Goal: Information Seeking & Learning: Understand process/instructions

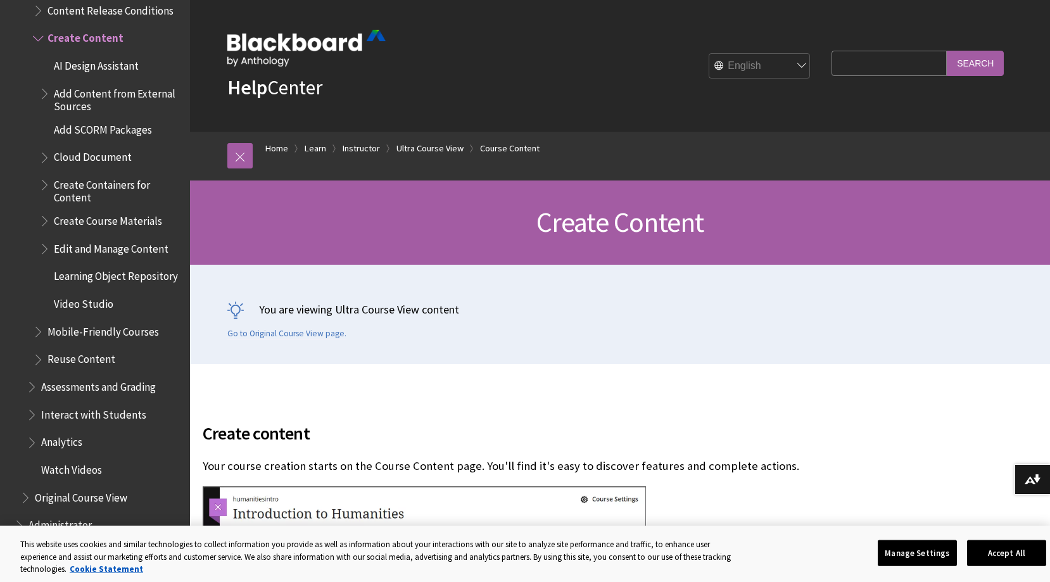
click at [892, 64] on input "Search Query" at bounding box center [889, 63] width 115 height 25
type input "assignment"
click at [972, 63] on input "Search" at bounding box center [975, 63] width 57 height 25
click at [974, 61] on input "Search" at bounding box center [975, 63] width 57 height 25
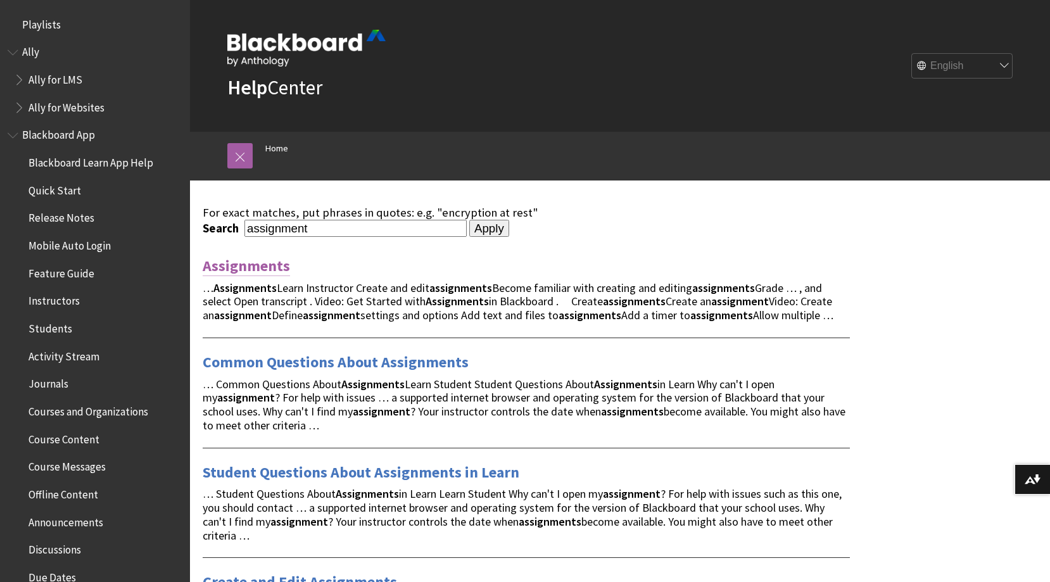
click at [224, 263] on link "Assignments" at bounding box center [246, 266] width 87 height 20
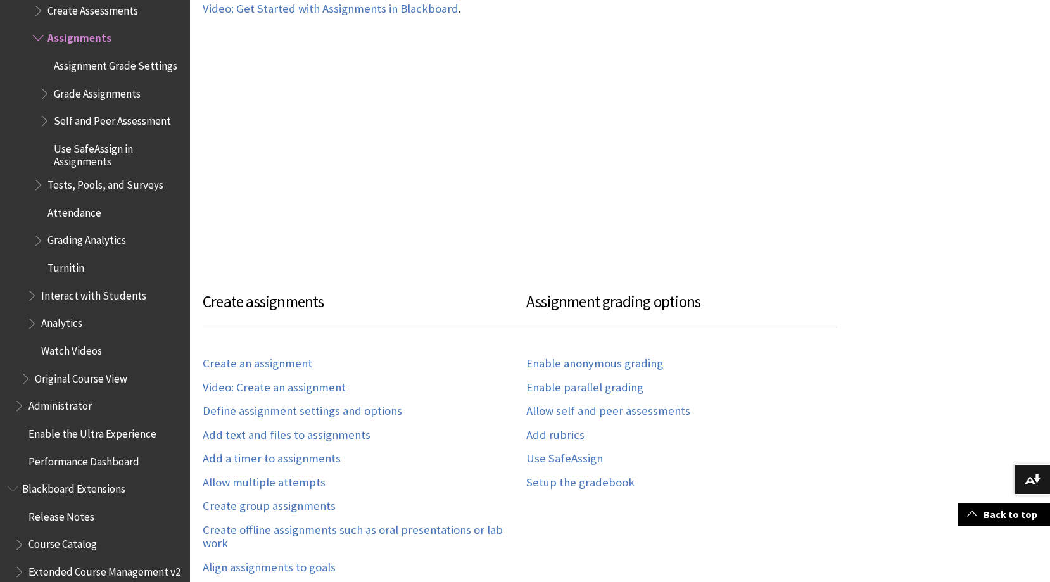
scroll to position [760, 0]
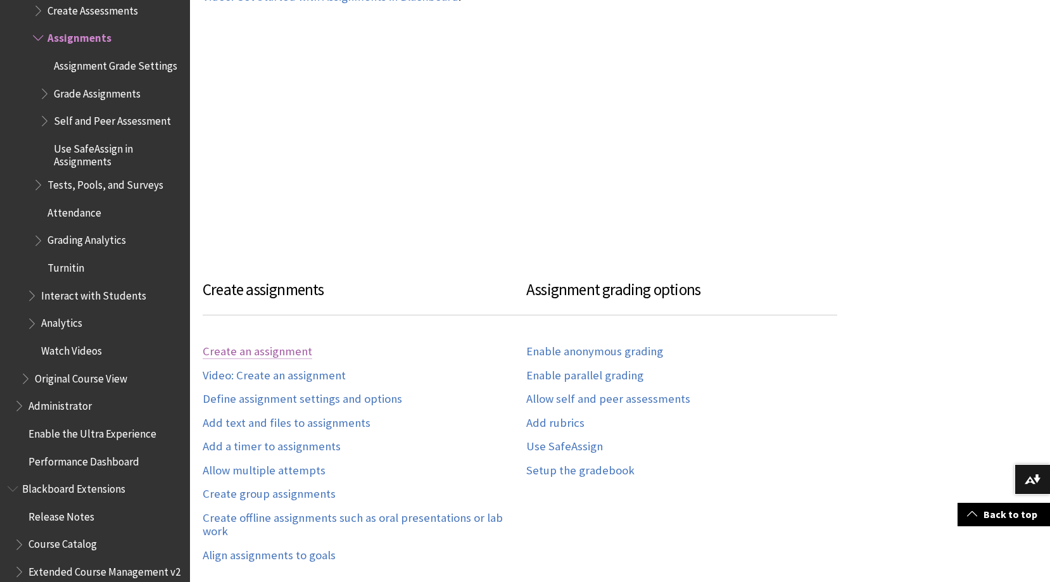
click at [293, 351] on link "Create an assignment" at bounding box center [258, 352] width 110 height 15
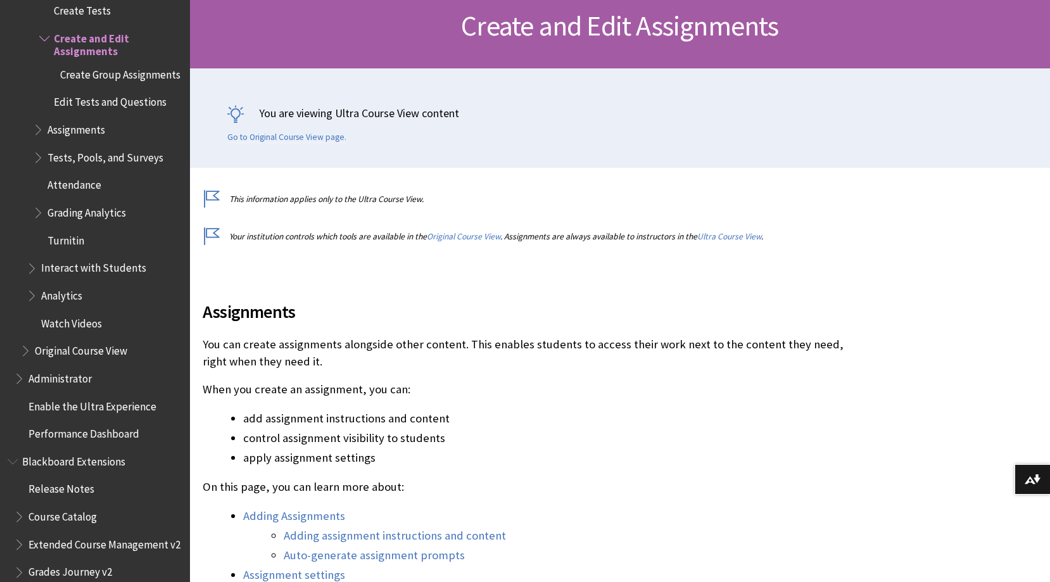
scroll to position [253, 0]
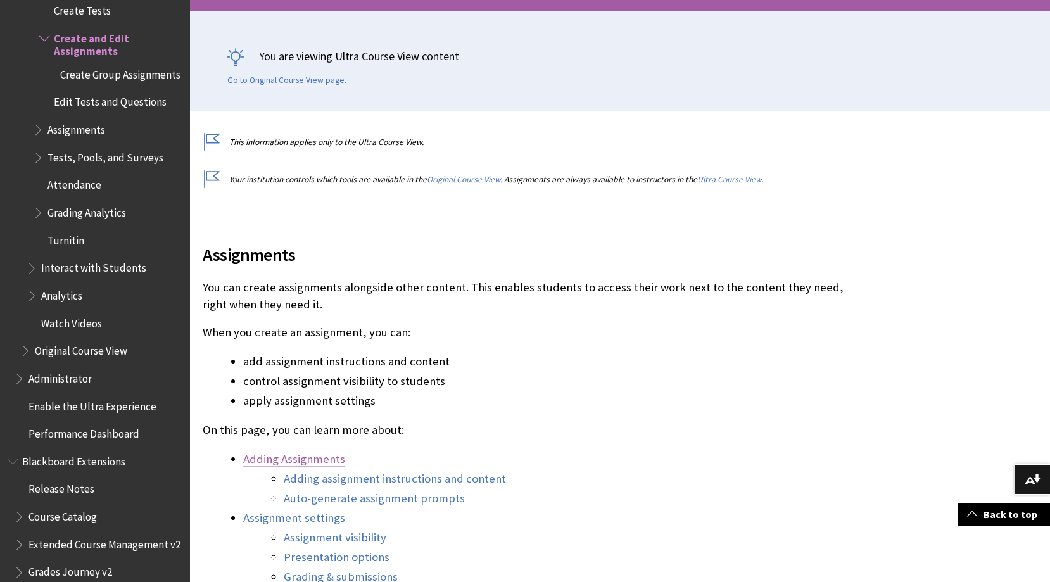
click at [326, 455] on link "Adding Assignments" at bounding box center [294, 459] width 102 height 15
